Goal: Information Seeking & Learning: Learn about a topic

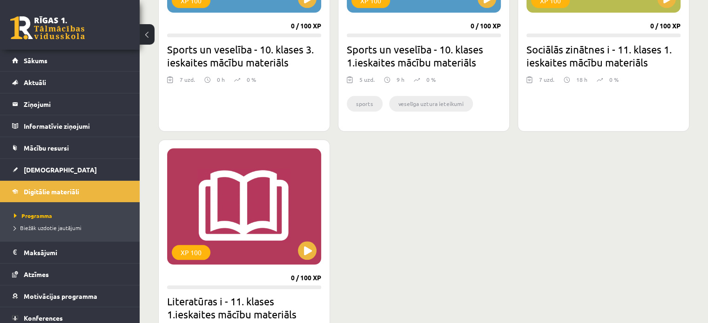
scroll to position [26, 0]
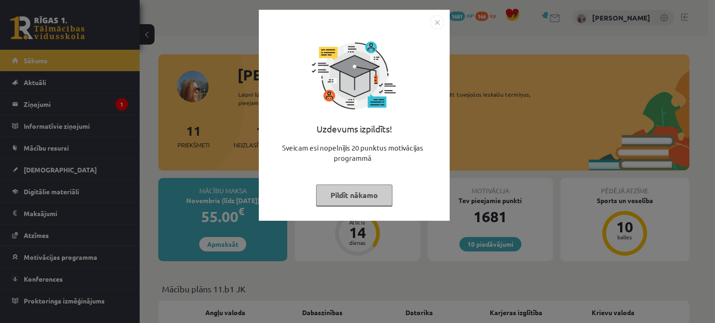
click at [349, 199] on button "Pildīt nākamo" at bounding box center [354, 195] width 76 height 21
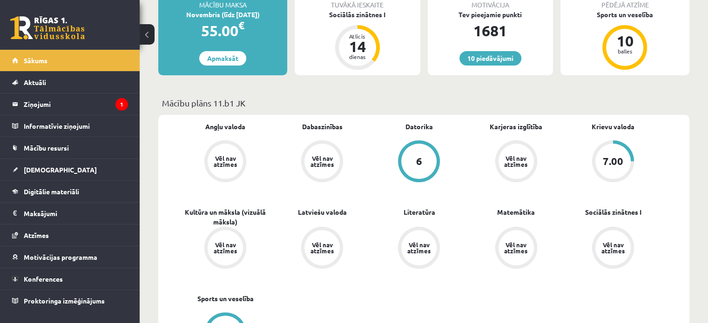
scroll to position [279, 0]
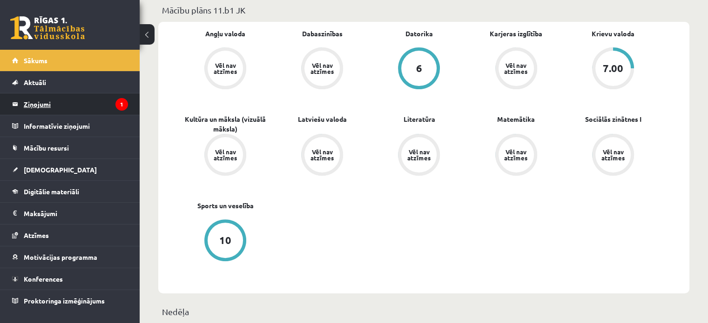
click at [63, 106] on legend "Ziņojumi 1" at bounding box center [76, 104] width 104 height 21
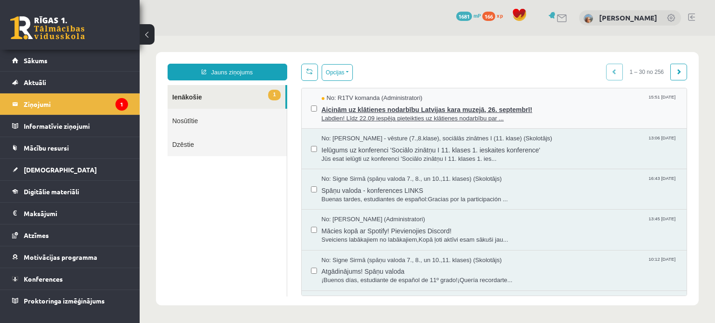
click at [387, 117] on span "Labdien! Līdz 22.09 iespēja pieteikties uz klātienes nodarbību par ..." at bounding box center [499, 118] width 356 height 9
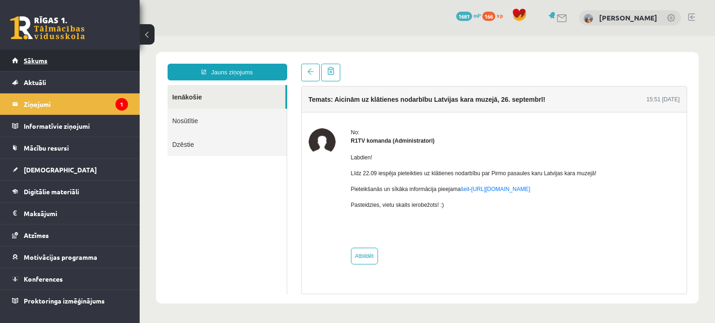
click at [114, 56] on link "Sākums" at bounding box center [70, 60] width 116 height 21
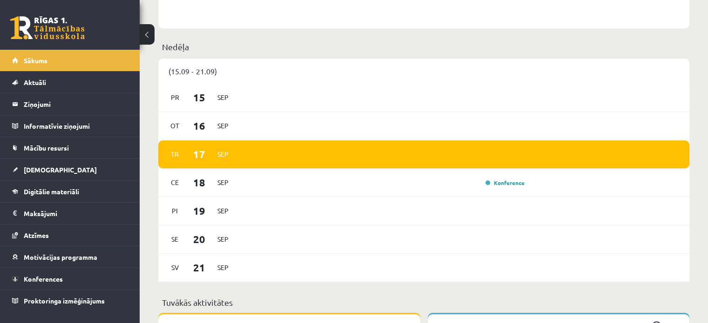
scroll to position [558, 0]
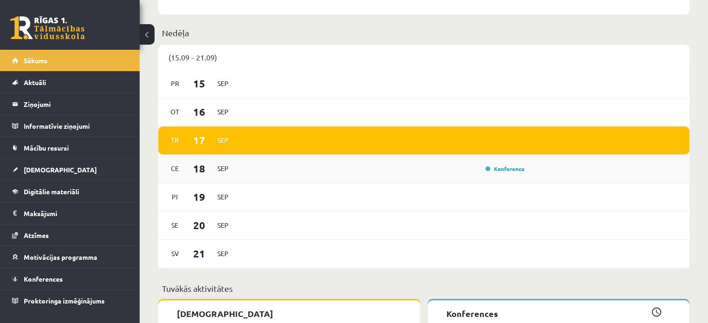
click at [461, 167] on div "Konference" at bounding box center [384, 169] width 288 height 10
click at [489, 172] on link "Konference" at bounding box center [504, 168] width 39 height 7
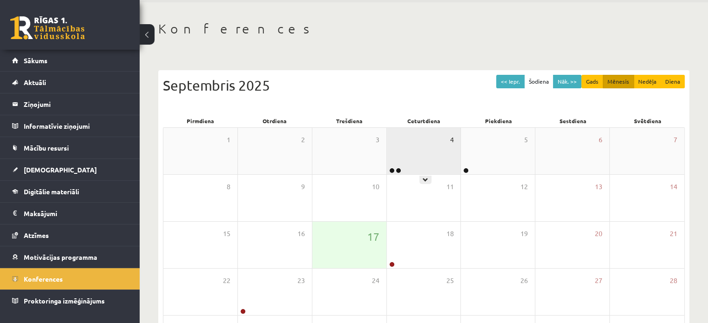
scroll to position [93, 0]
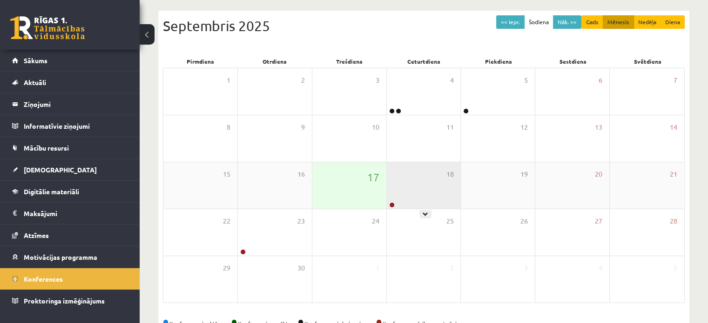
click at [434, 177] on div "18" at bounding box center [424, 185] width 74 height 47
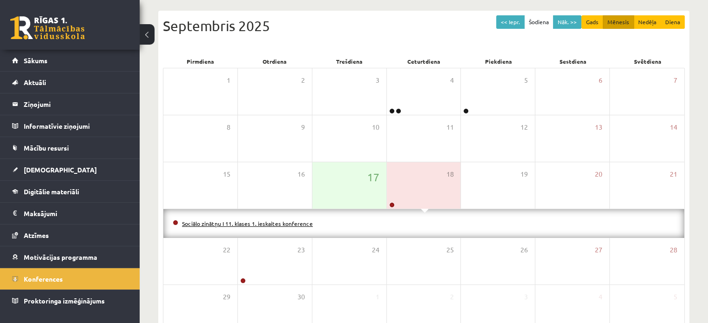
click at [290, 225] on link "Sociālo zinātņu I 11. klases 1. ieskaites konference" at bounding box center [247, 223] width 131 height 7
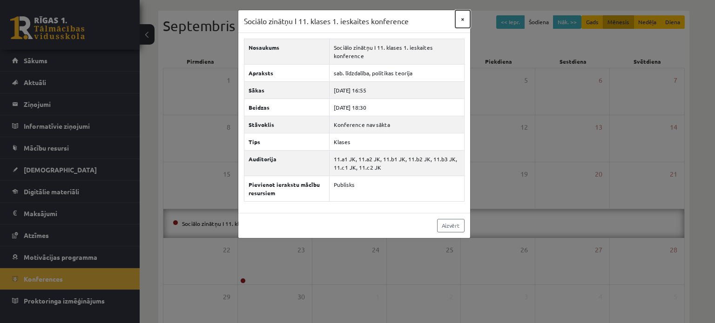
click at [461, 16] on button "×" at bounding box center [462, 19] width 15 height 18
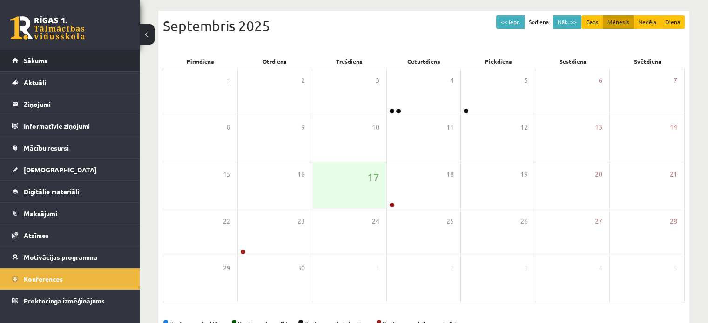
click at [87, 61] on link "Sākums" at bounding box center [70, 60] width 116 height 21
